Goal: Browse casually

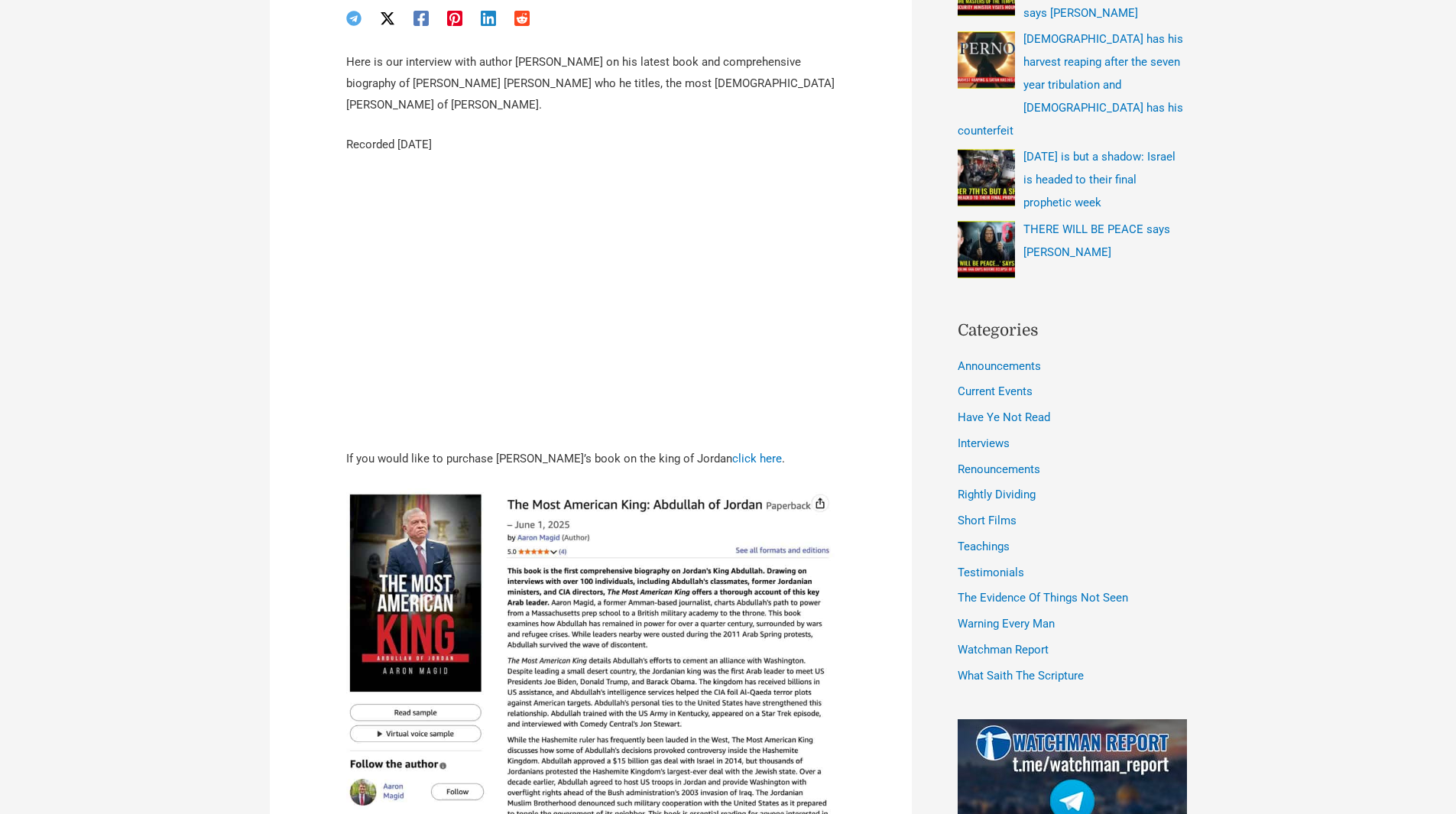
scroll to position [712, 0]
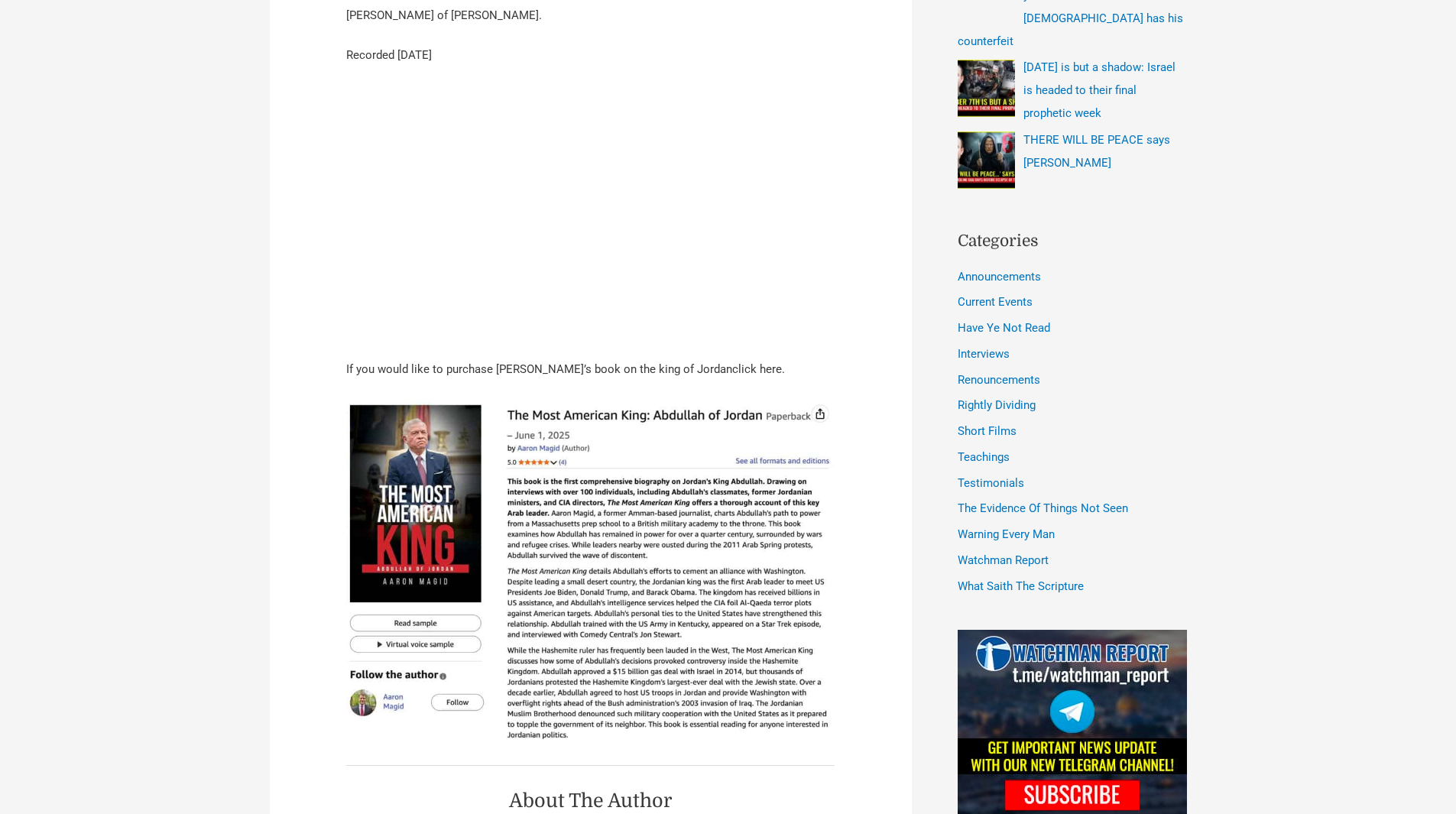
click at [732, 362] on link "click here" at bounding box center [756, 368] width 50 height 14
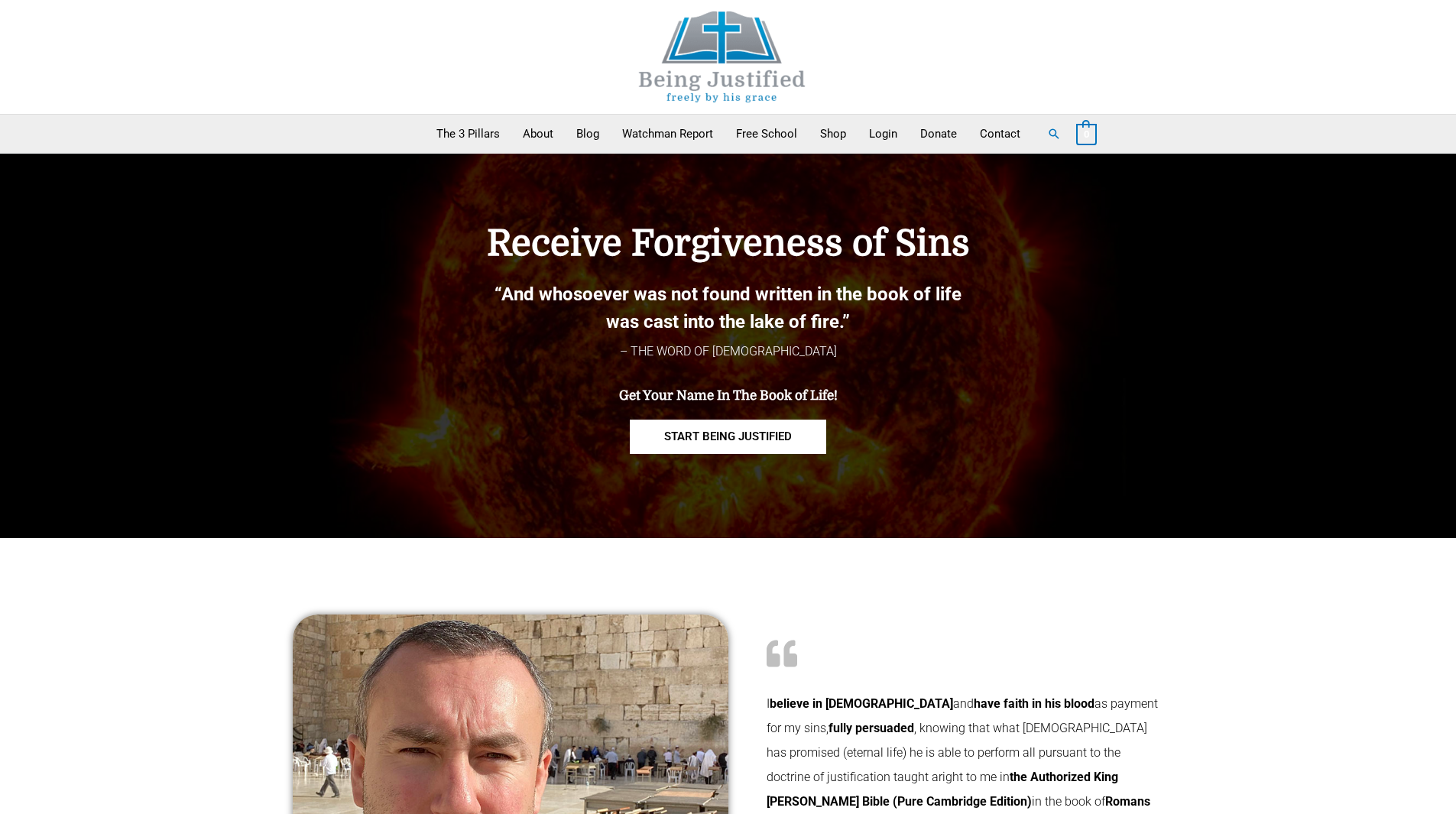
click at [740, 30] on img at bounding box center [722, 57] width 230 height 91
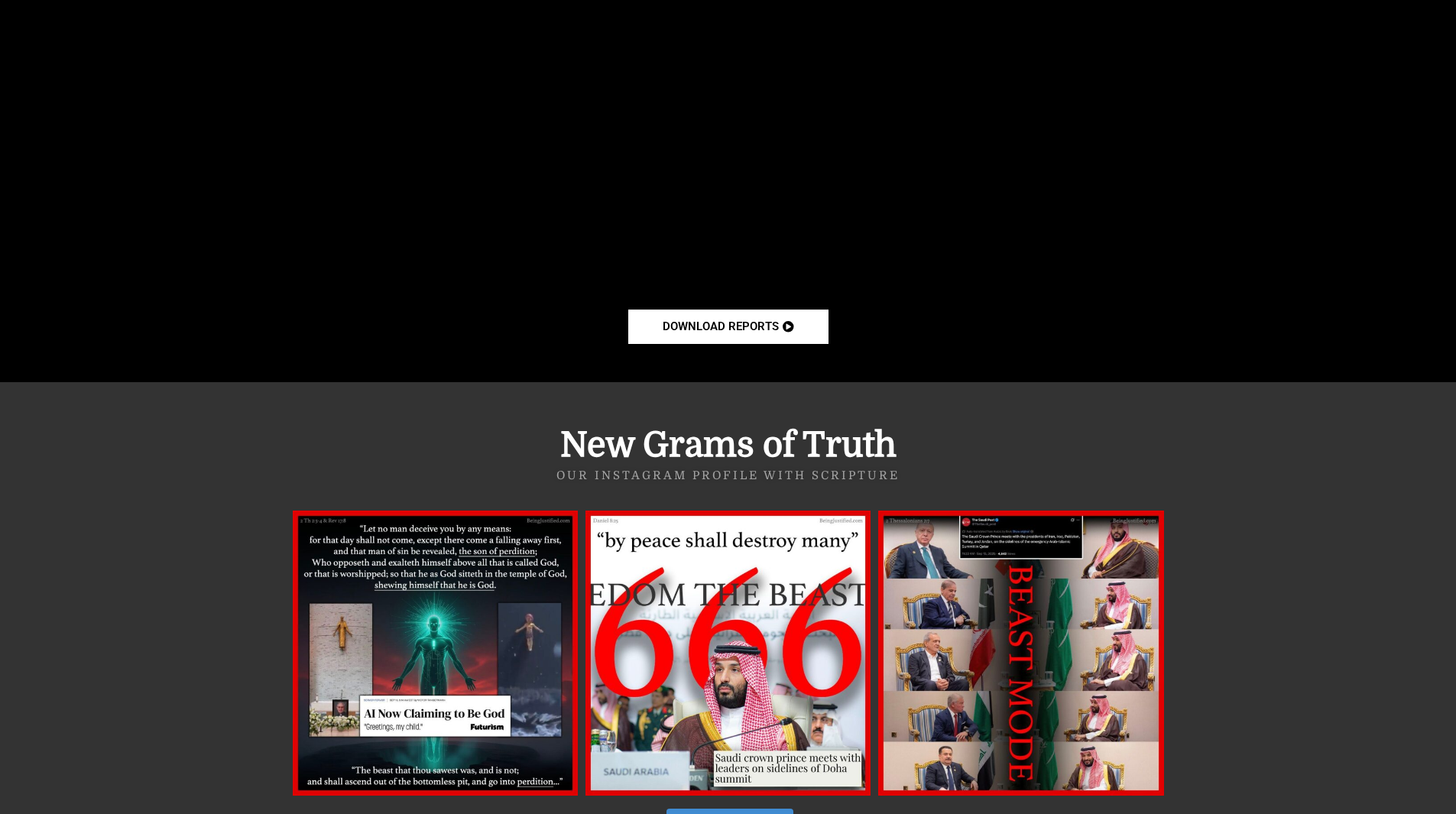
scroll to position [6759, 0]
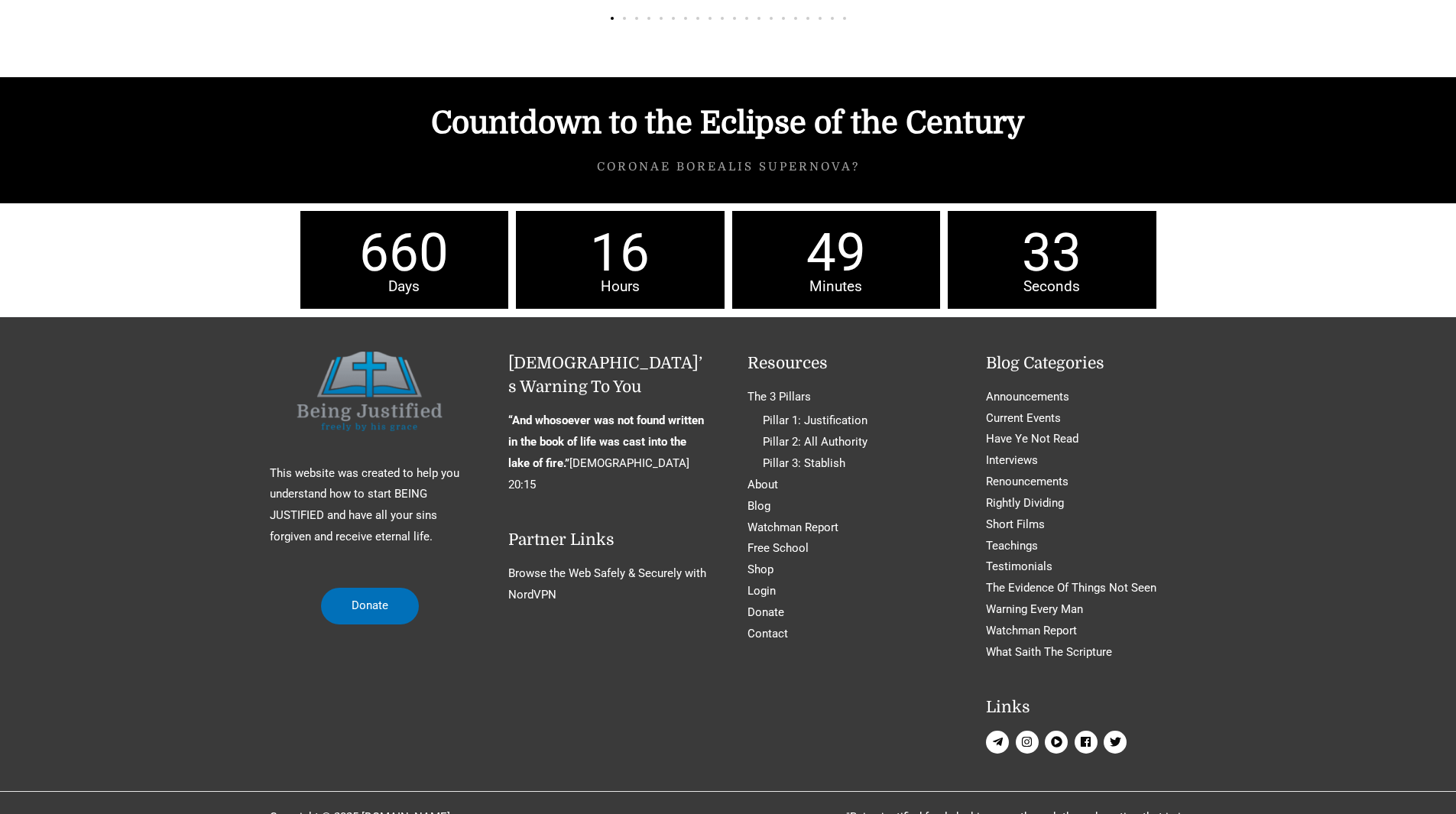
click at [1113, 738] on icon "twitter" at bounding box center [1116, 742] width 11 height 9
click at [1083, 737] on icon "facebook" at bounding box center [1086, 742] width 10 height 10
click at [1051, 736] on icon "play-circle" at bounding box center [1057, 742] width 11 height 11
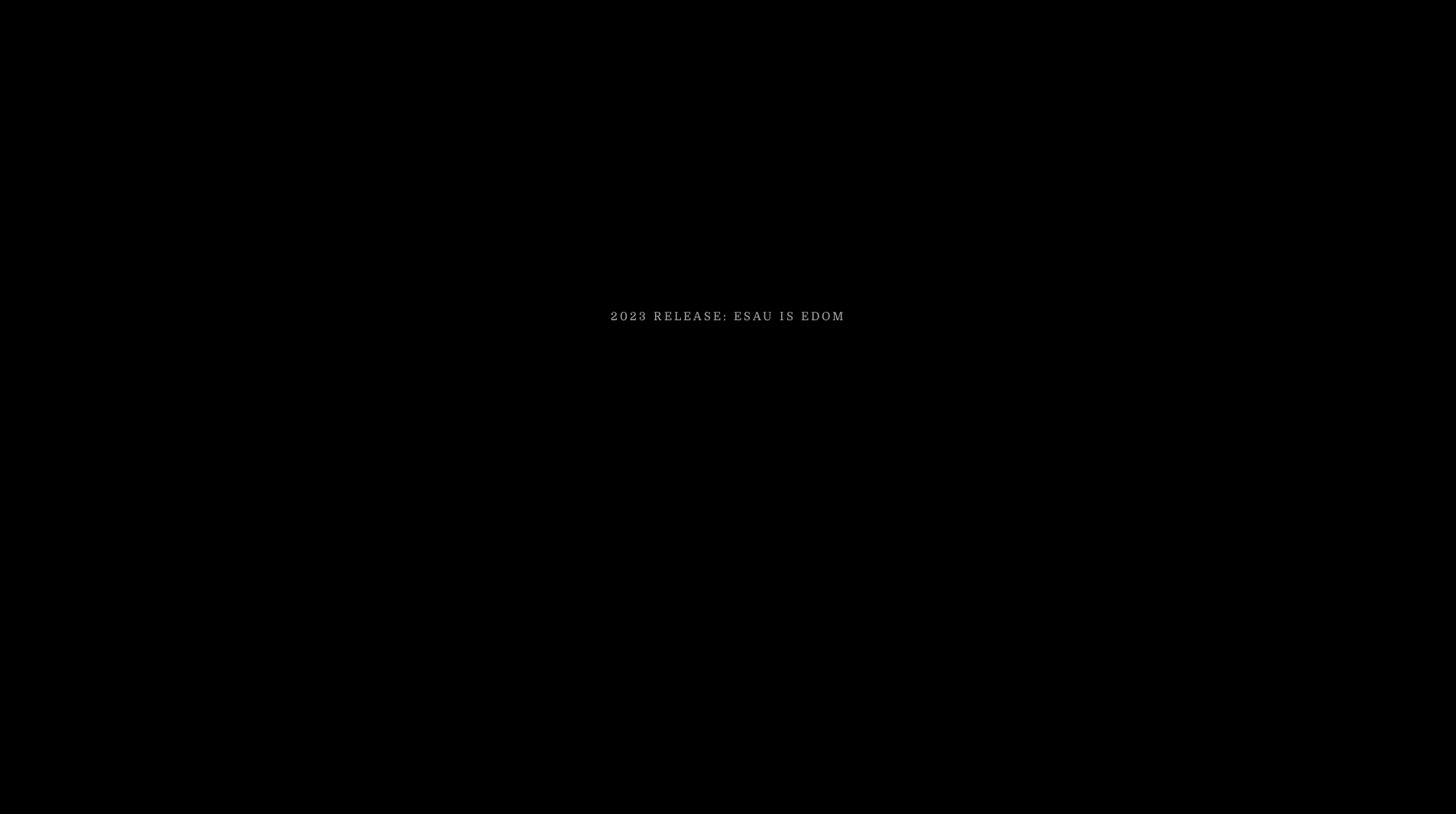
scroll to position [3559, 0]
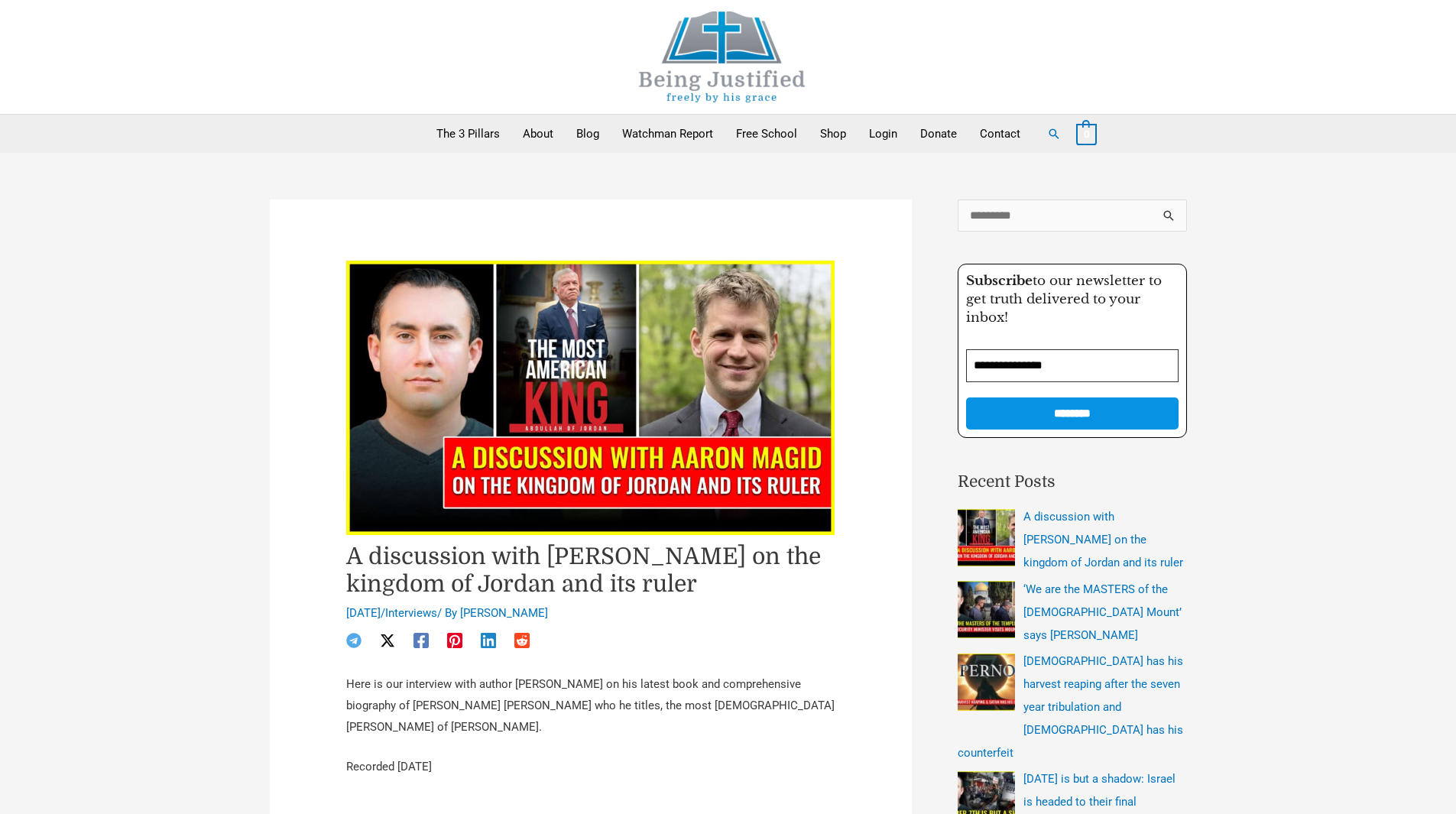
click at [725, 79] on img at bounding box center [722, 57] width 230 height 91
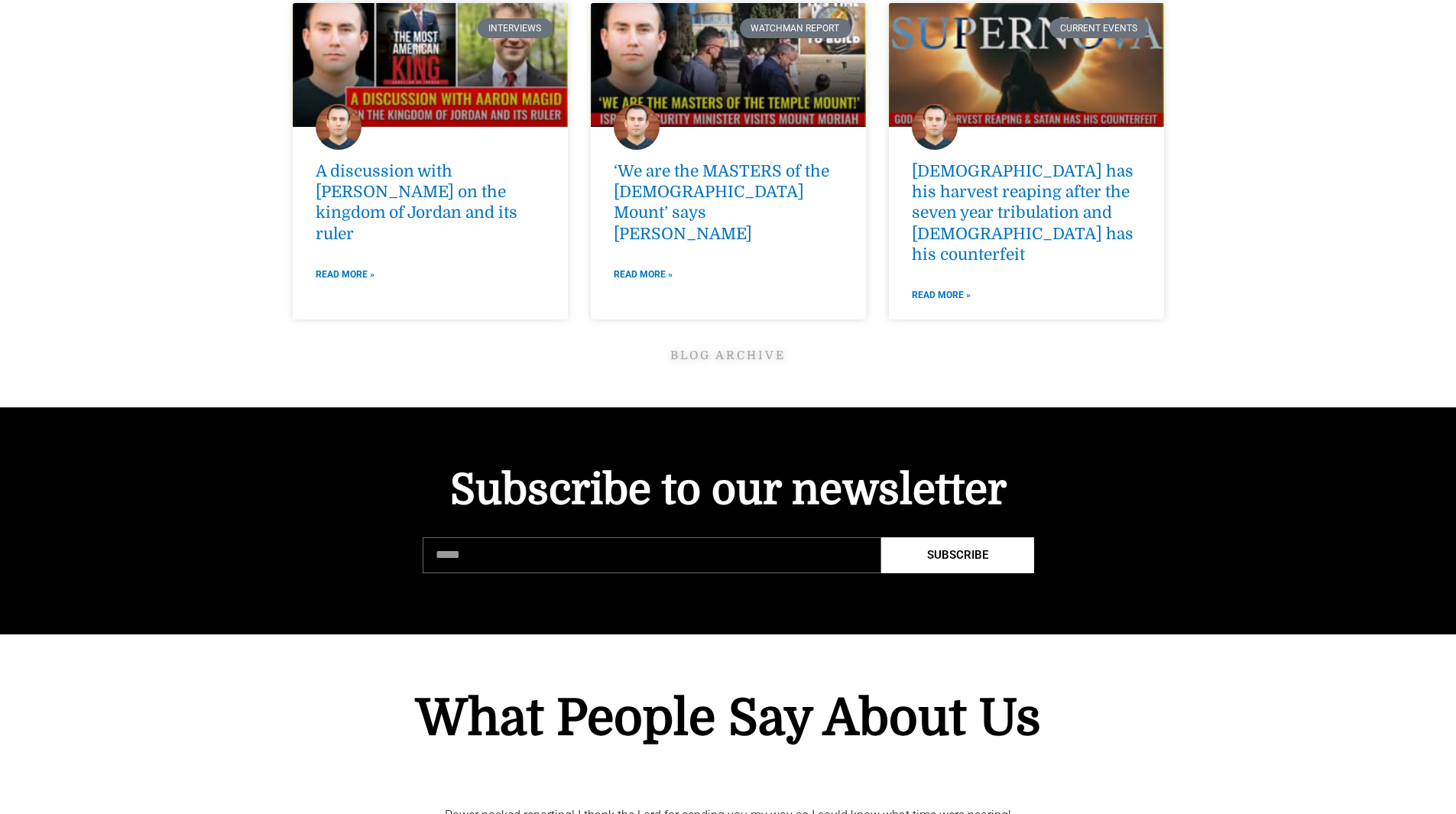
scroll to position [5794, 0]
